Goal: Browse casually: Explore the website without a specific task or goal

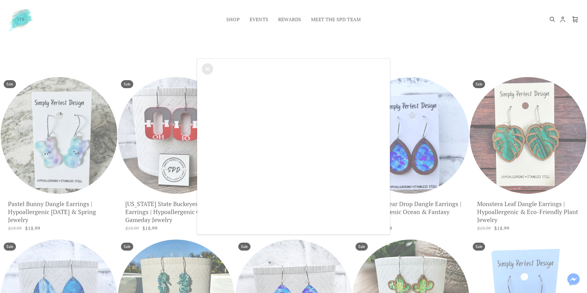
click at [236, 19] on div "×" at bounding box center [293, 146] width 587 height 293
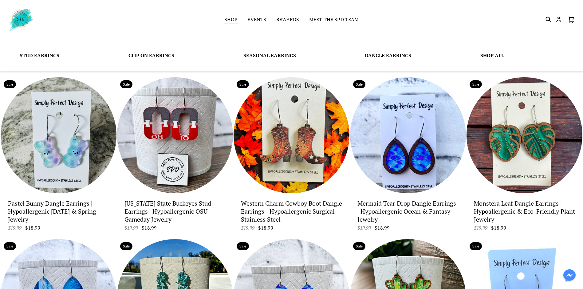
click at [236, 19] on link "Shop" at bounding box center [231, 20] width 14 height 9
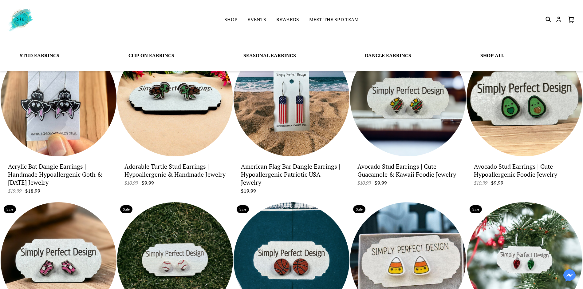
click at [151, 55] on link "Clip On Earrings" at bounding box center [151, 55] width 46 height 7
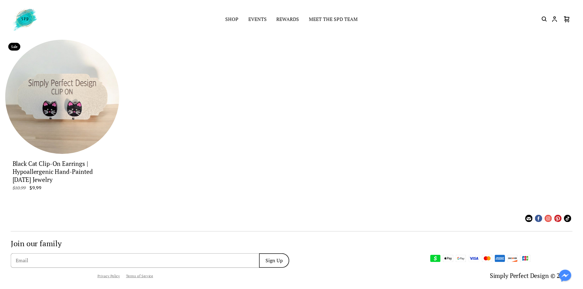
scroll to position [5, 0]
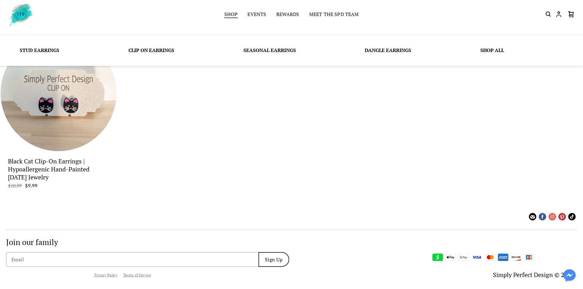
click at [236, 13] on link "Shop" at bounding box center [231, 14] width 14 height 9
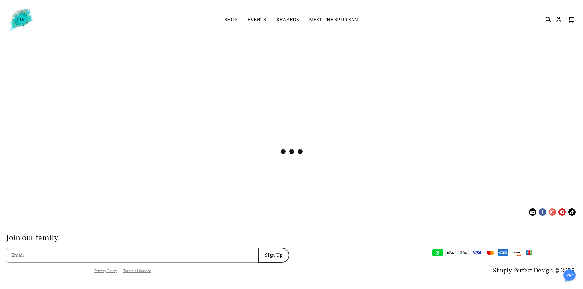
scroll to position [0, 0]
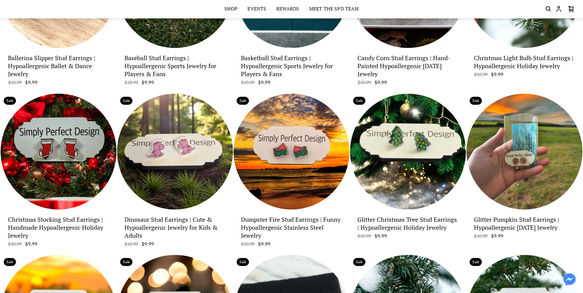
scroll to position [277, 0]
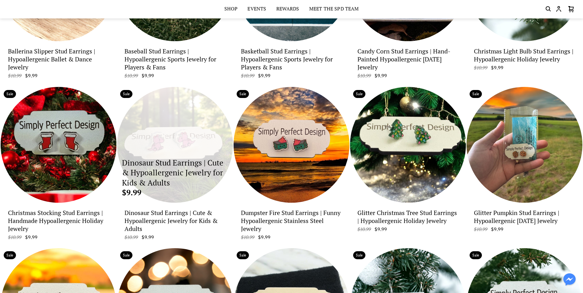
click at [197, 165] on p "Dinosaur Stud Earrings | Cute & Hypoallergenic Jewelry for Kids & Adults" at bounding box center [175, 173] width 106 height 30
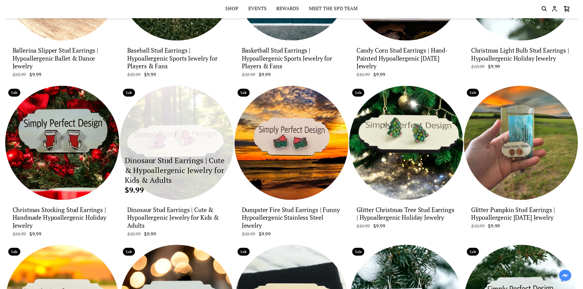
scroll to position [0, 0]
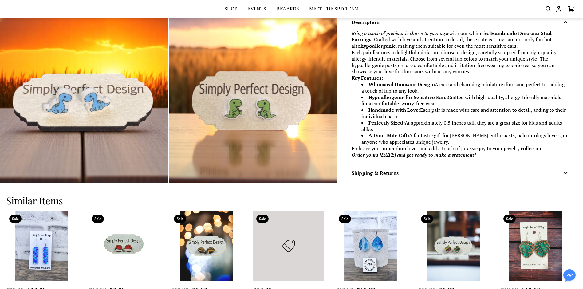
scroll to position [891, 0]
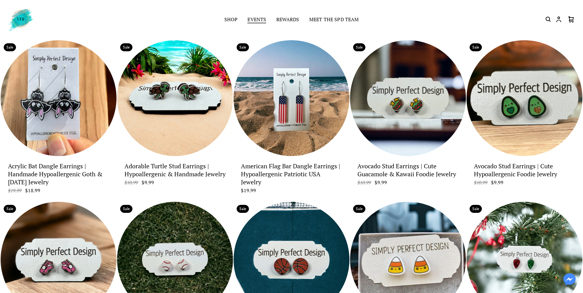
click at [259, 18] on link "Events" at bounding box center [256, 20] width 19 height 9
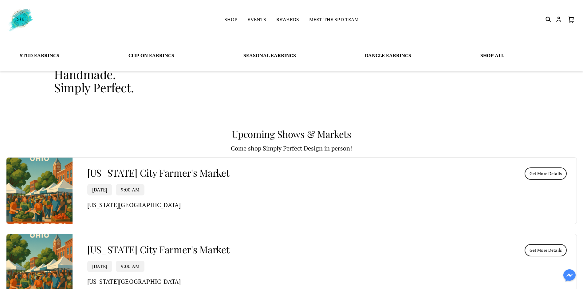
click at [162, 55] on link "Clip On Earrings" at bounding box center [151, 55] width 46 height 7
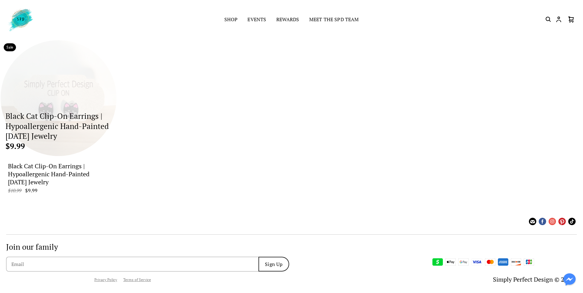
click at [57, 90] on div "Black Cat Clip-On Earrings | Hypoallergenic Hand-Painted [DATE] Jewelry $9.99" at bounding box center [59, 98] width 116 height 116
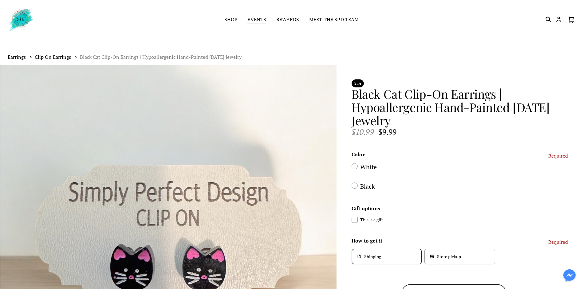
click at [251, 19] on link "Events" at bounding box center [256, 20] width 19 height 9
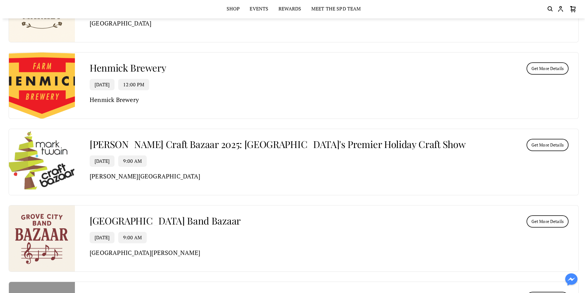
scroll to position [338, 0]
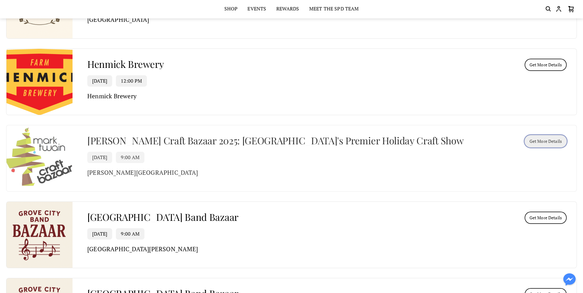
click at [563, 138] on button "Get More Details" at bounding box center [545, 141] width 42 height 12
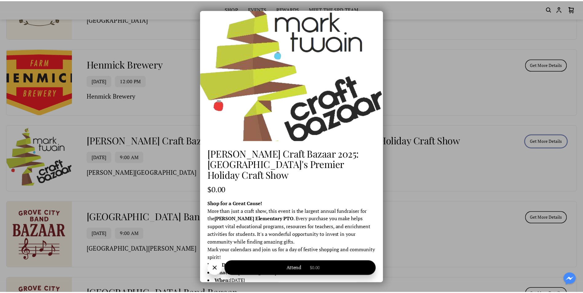
scroll to position [0, 0]
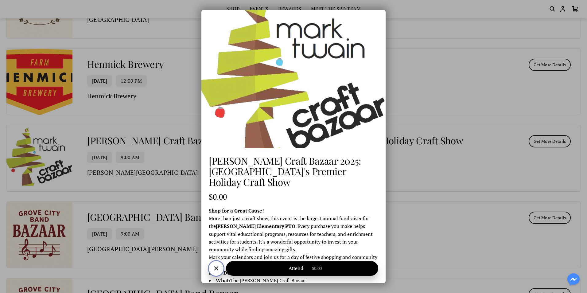
click at [217, 267] on icon "Close" at bounding box center [216, 268] width 7 height 7
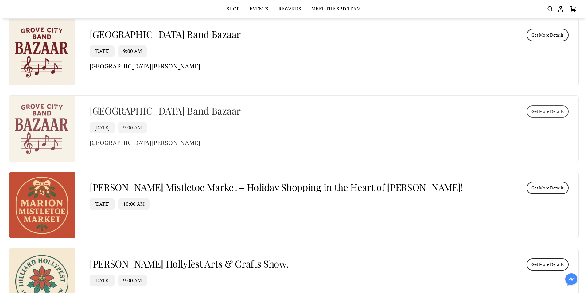
scroll to position [553, 0]
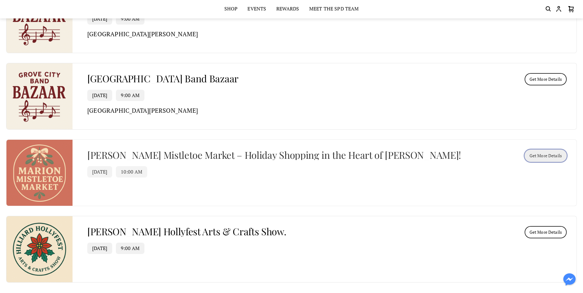
click at [554, 155] on span "Get More Details" at bounding box center [545, 156] width 32 height 7
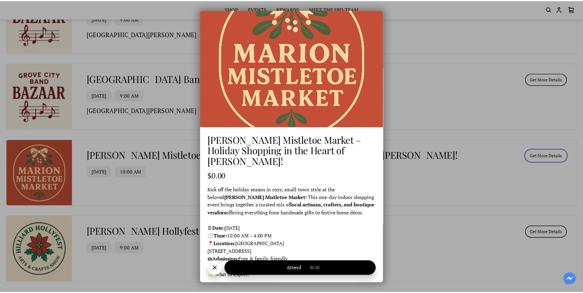
scroll to position [31, 0]
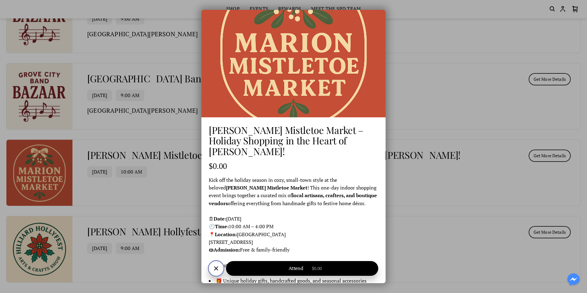
click at [214, 266] on icon "Close" at bounding box center [216, 268] width 7 height 7
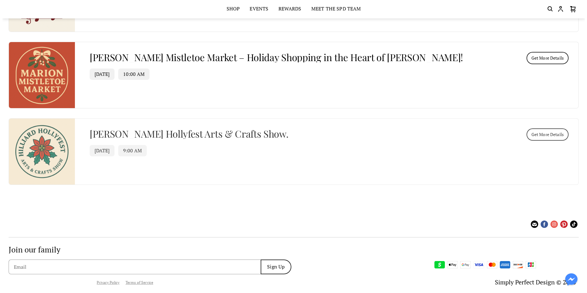
scroll to position [659, 0]
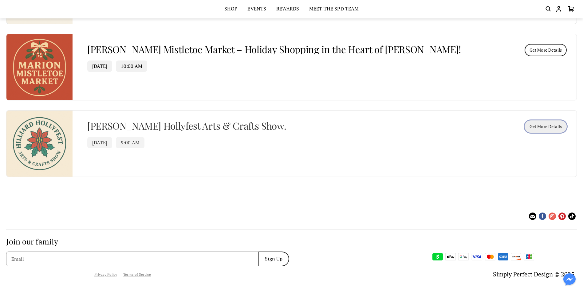
click at [554, 126] on span "Get More Details" at bounding box center [545, 127] width 32 height 7
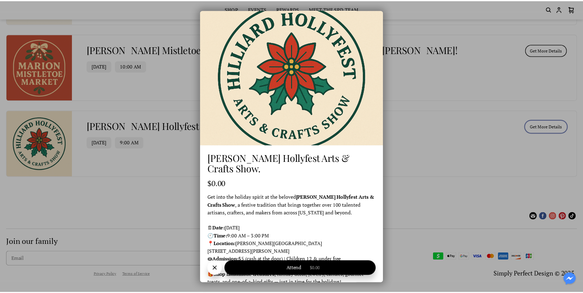
scroll to position [0, 0]
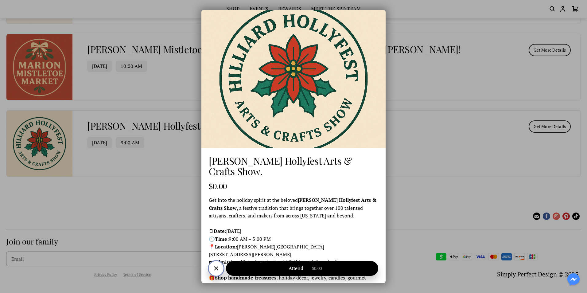
click at [214, 267] on icon "Close" at bounding box center [216, 268] width 7 height 7
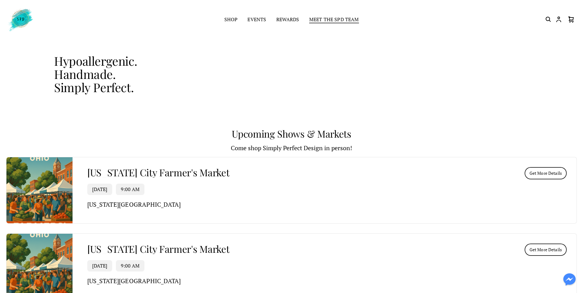
click at [321, 20] on link "Meet the SPD Team" at bounding box center [334, 20] width 50 height 9
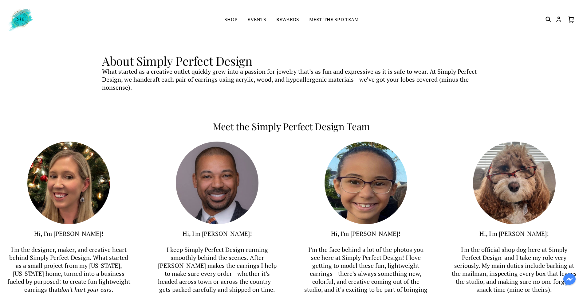
click at [286, 20] on link "Rewards" at bounding box center [287, 20] width 23 height 9
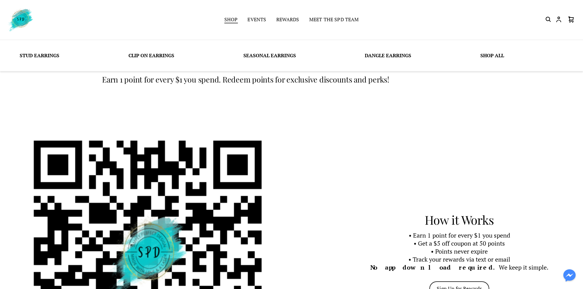
click at [232, 20] on link "Shop" at bounding box center [231, 20] width 14 height 9
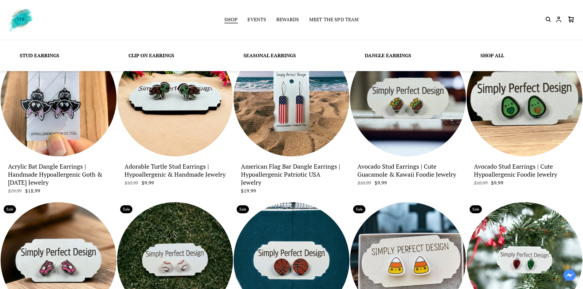
click at [231, 17] on link "Shop" at bounding box center [231, 20] width 14 height 9
click at [44, 53] on link "Stud Earrings" at bounding box center [40, 55] width 40 height 7
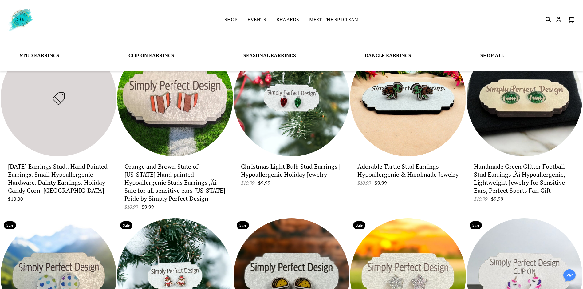
click at [493, 53] on link "Shop All" at bounding box center [492, 55] width 24 height 7
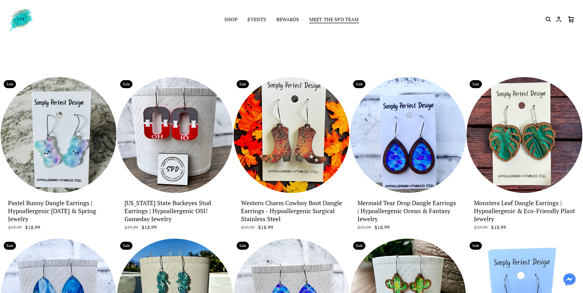
click at [326, 19] on link "Meet the SPD Team" at bounding box center [334, 20] width 50 height 9
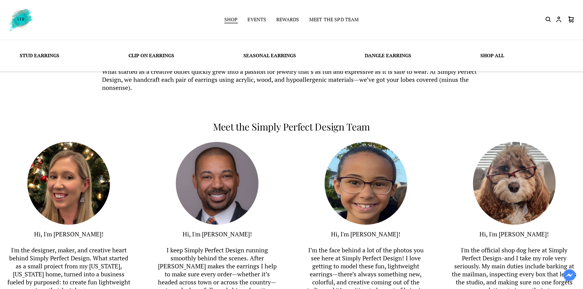
click at [227, 18] on link "Shop" at bounding box center [231, 20] width 14 height 9
